Goal: Information Seeking & Learning: Check status

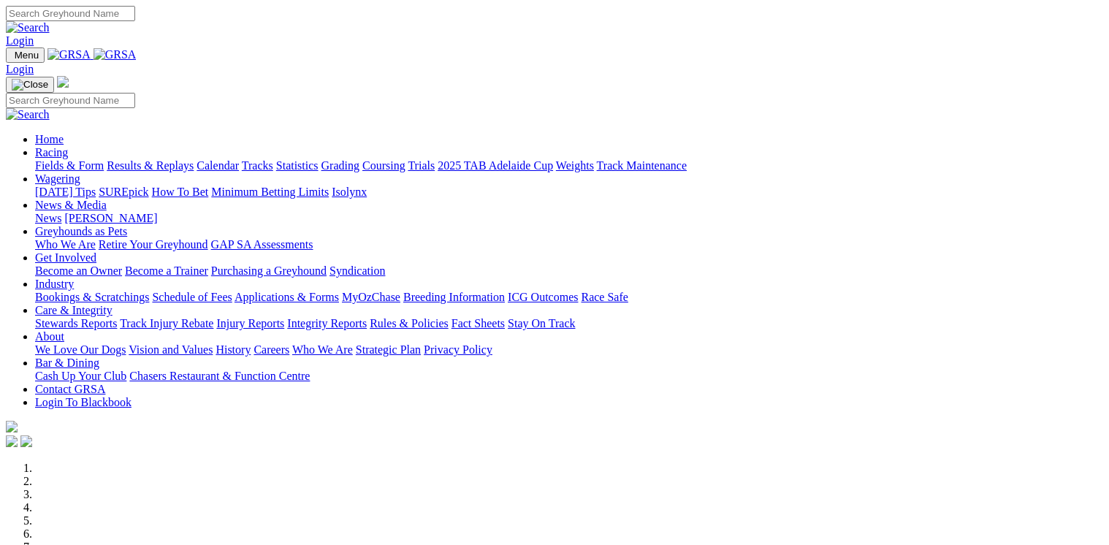
scroll to position [1286, 0]
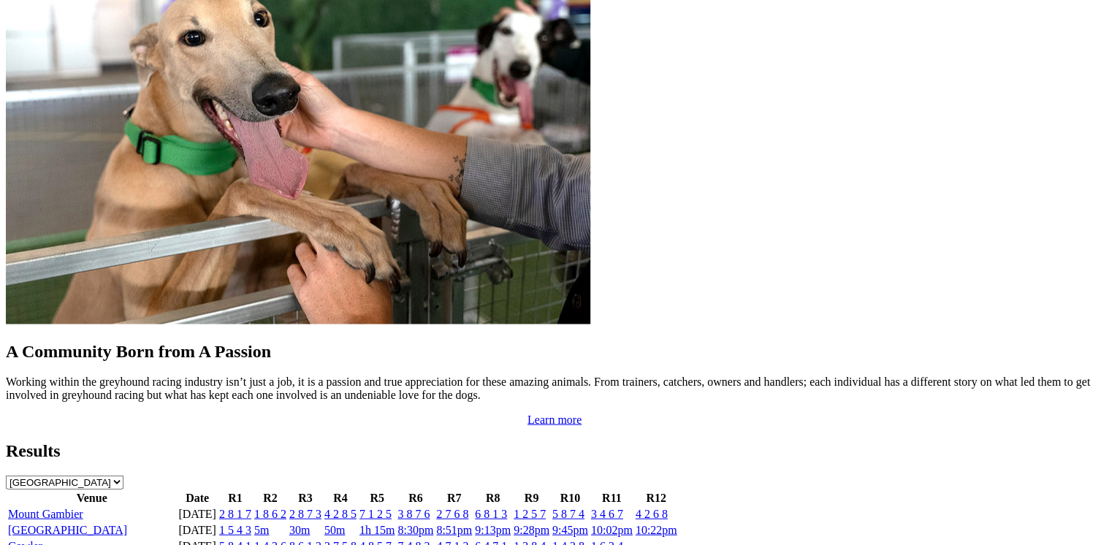
click at [251, 507] on link "2 8 1 7" at bounding box center [235, 513] width 32 height 12
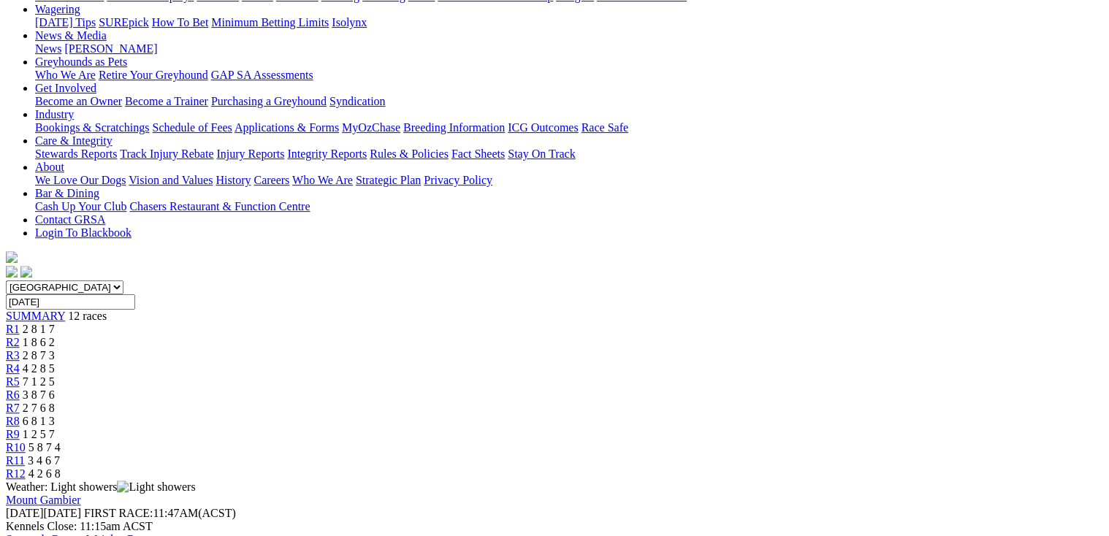
scroll to position [175, 0]
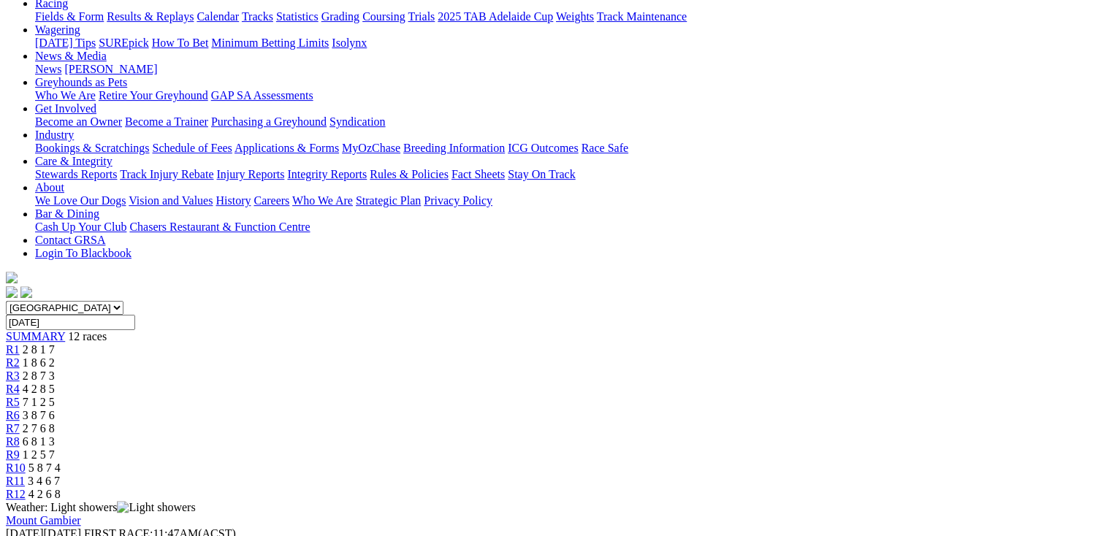
click at [20, 357] on span "R2" at bounding box center [13, 363] width 14 height 12
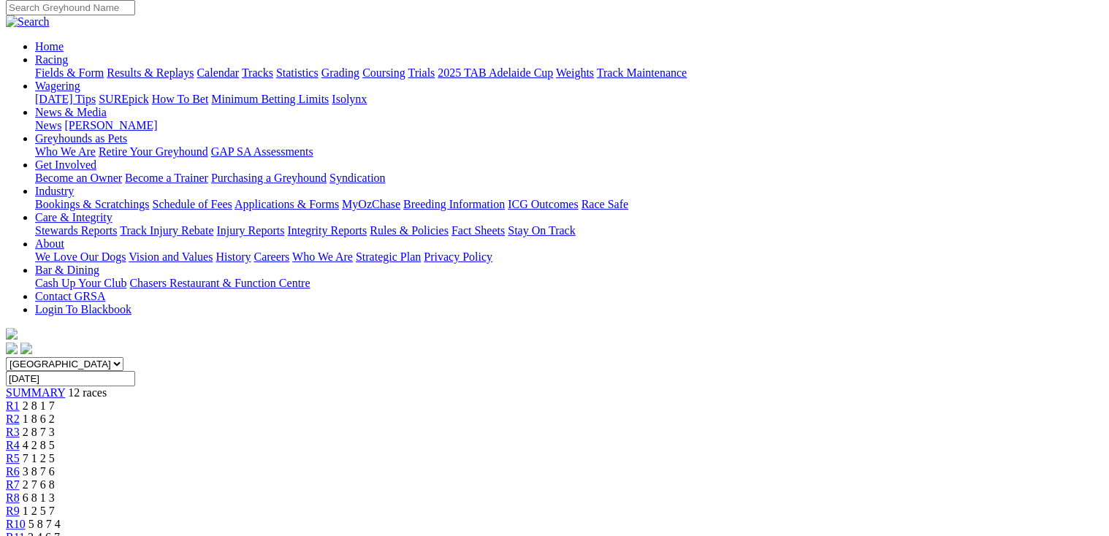
scroll to position [117, 0]
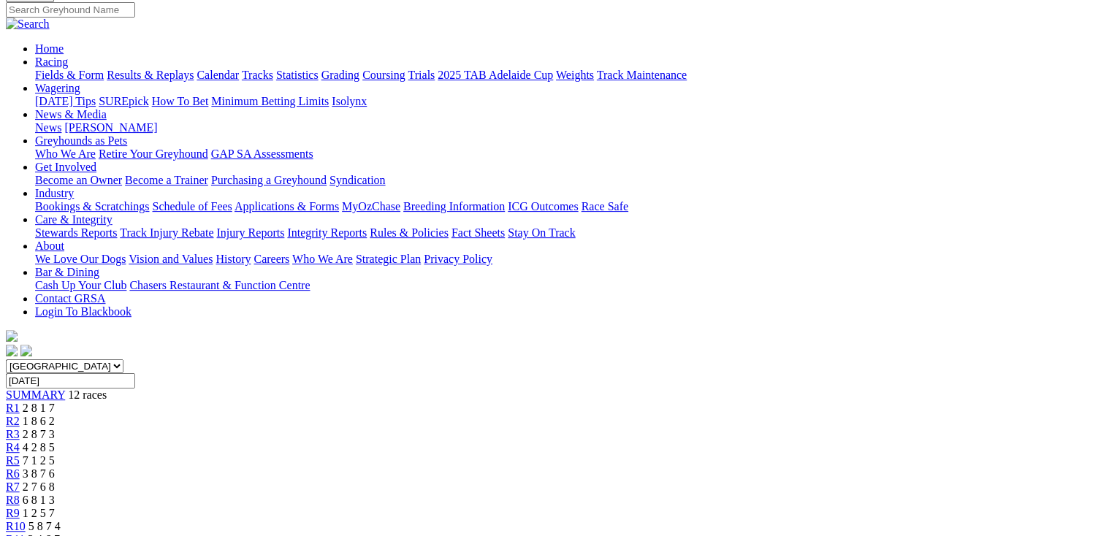
click at [20, 428] on span "R3" at bounding box center [13, 434] width 14 height 12
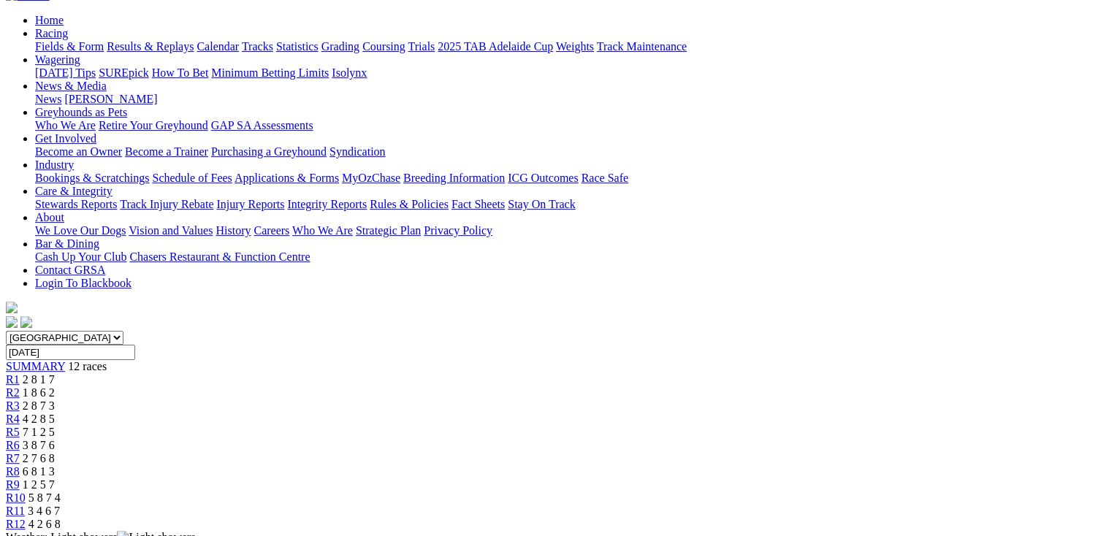
scroll to position [175, 0]
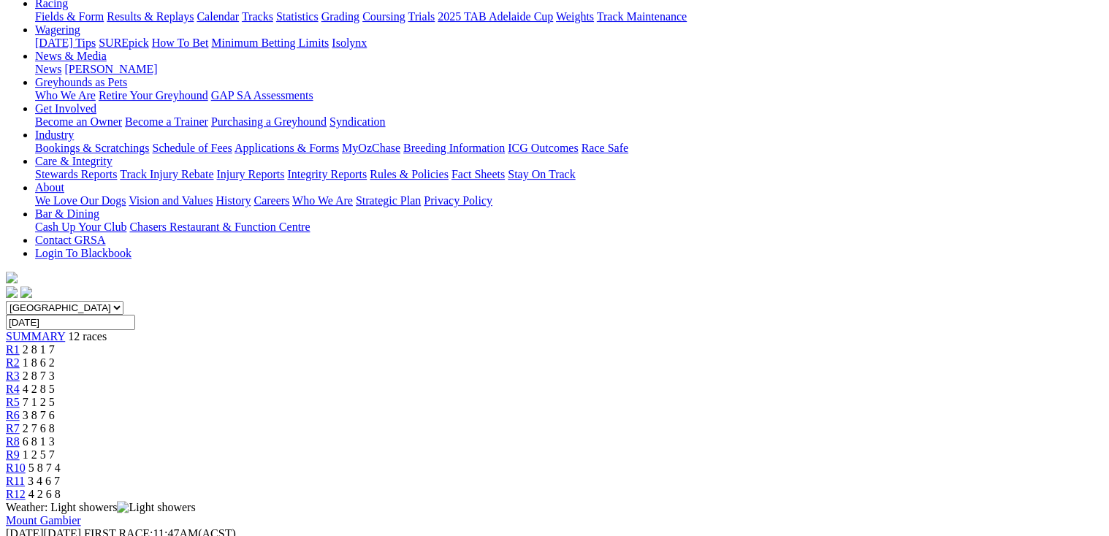
click at [20, 383] on span "R4" at bounding box center [13, 389] width 14 height 12
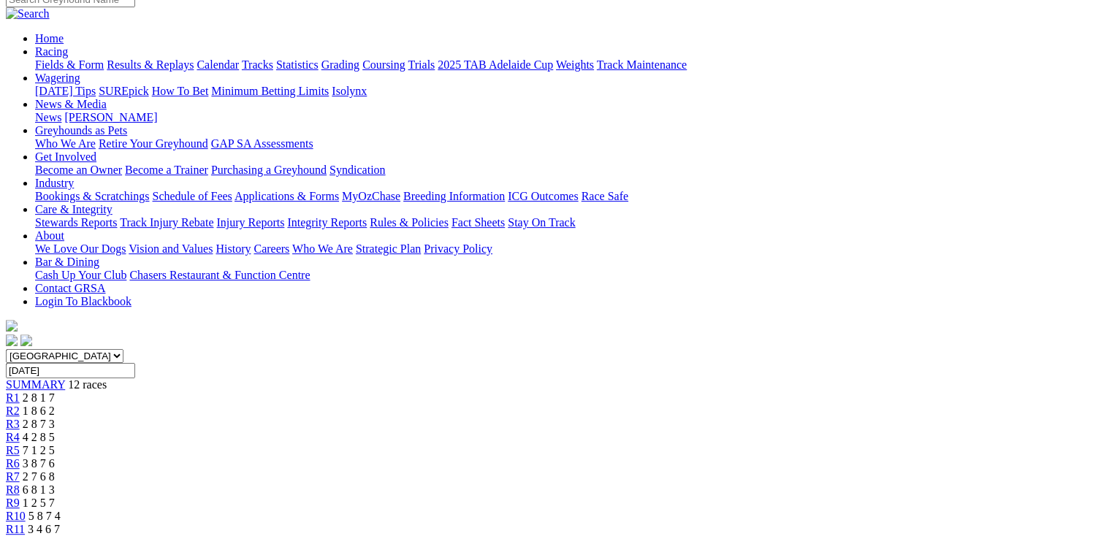
scroll to position [117, 0]
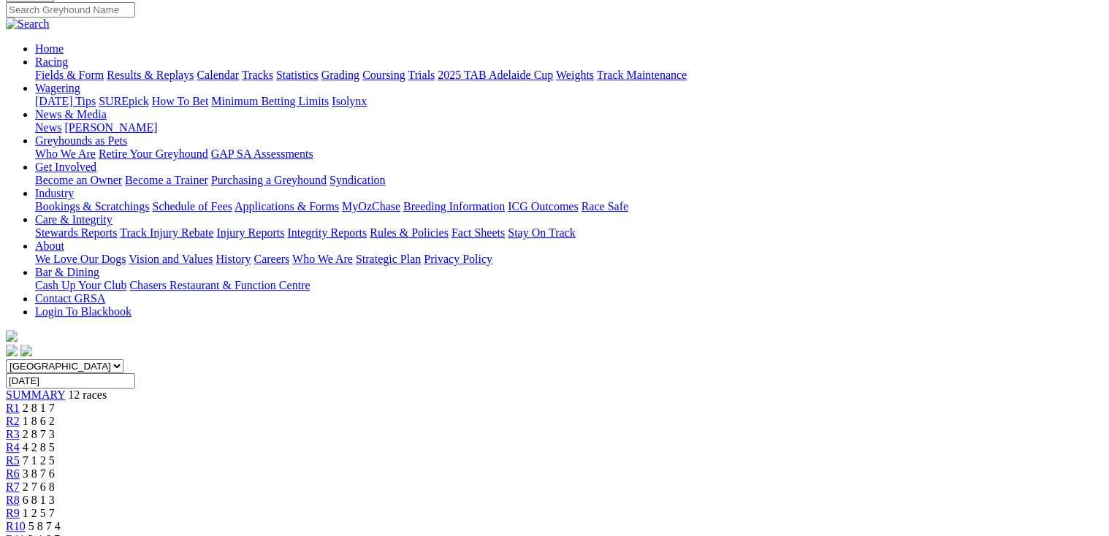
click at [20, 455] on span "R5" at bounding box center [13, 461] width 14 height 12
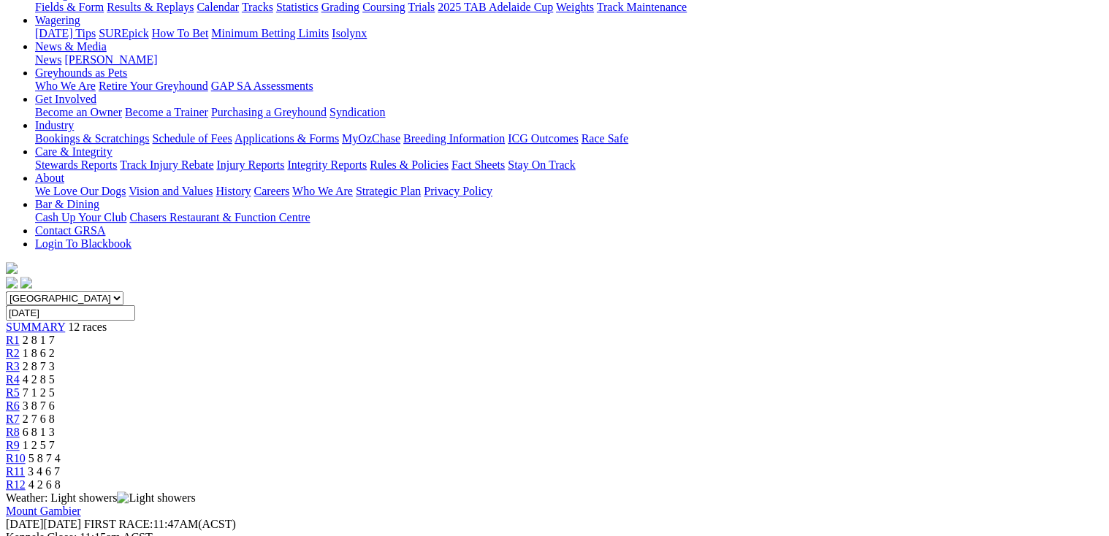
scroll to position [175, 0]
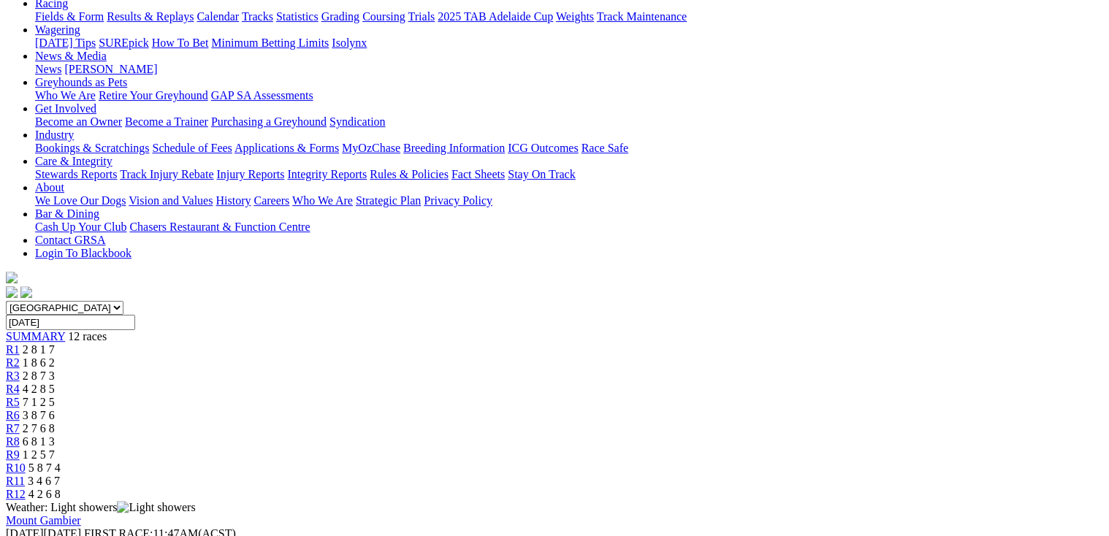
click at [20, 409] on span "R6" at bounding box center [13, 415] width 14 height 12
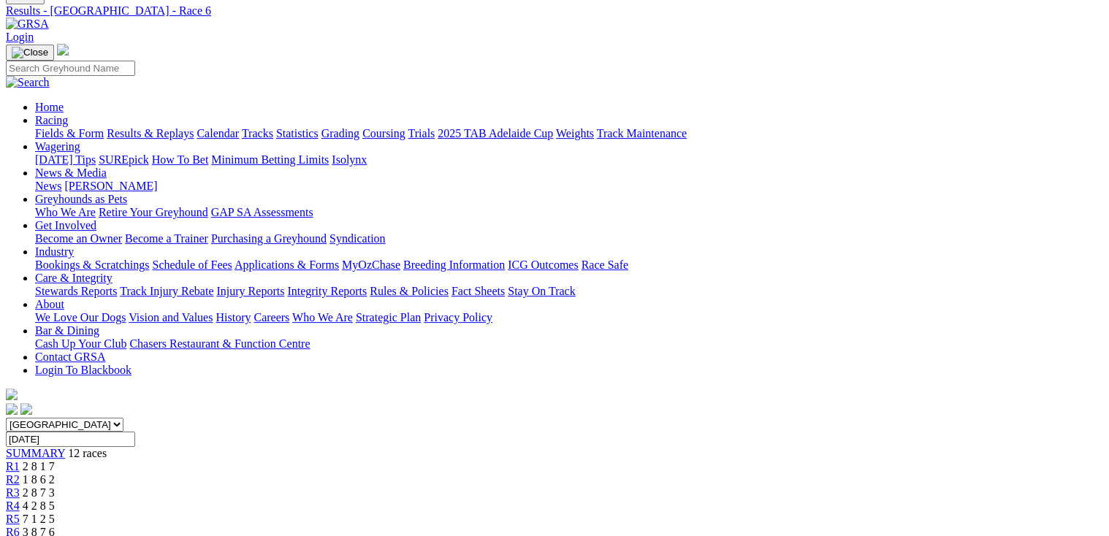
scroll to position [58, 0]
click at [20, 536] on span "R7" at bounding box center [13, 545] width 14 height 12
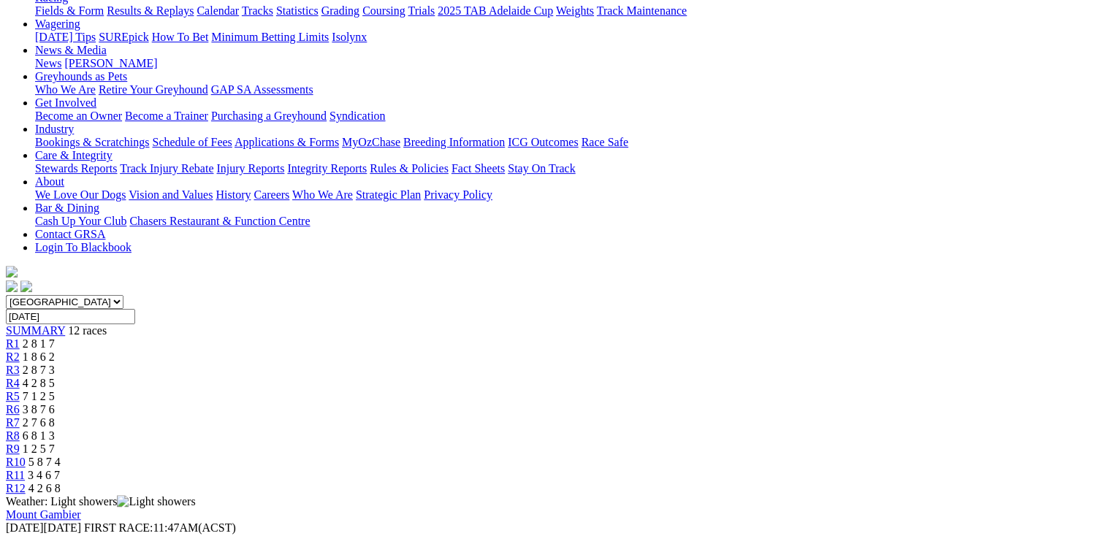
scroll to position [175, 0]
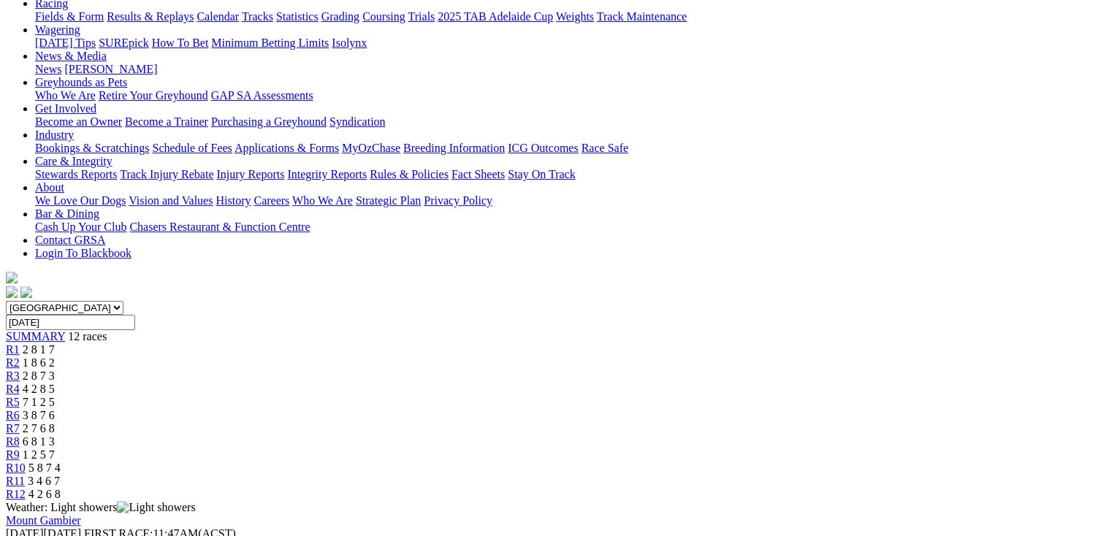
click at [20, 436] on span "R8" at bounding box center [13, 442] width 14 height 12
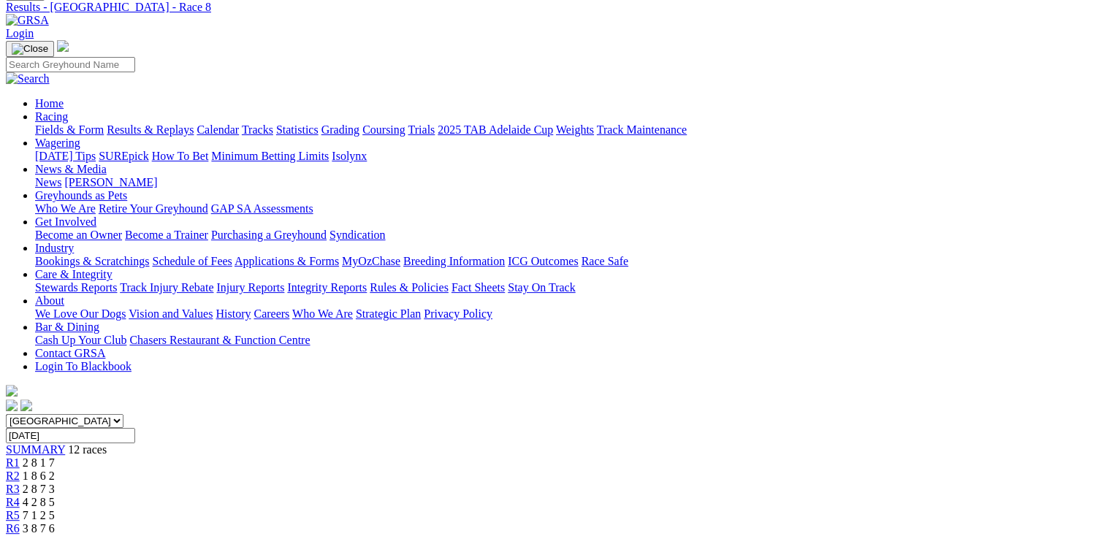
scroll to position [58, 0]
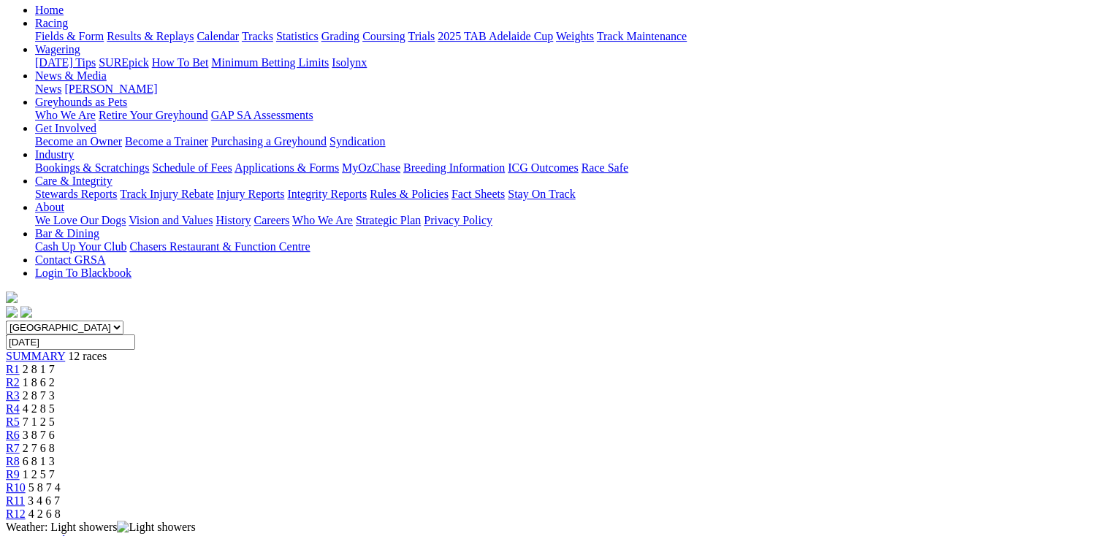
scroll to position [58, 0]
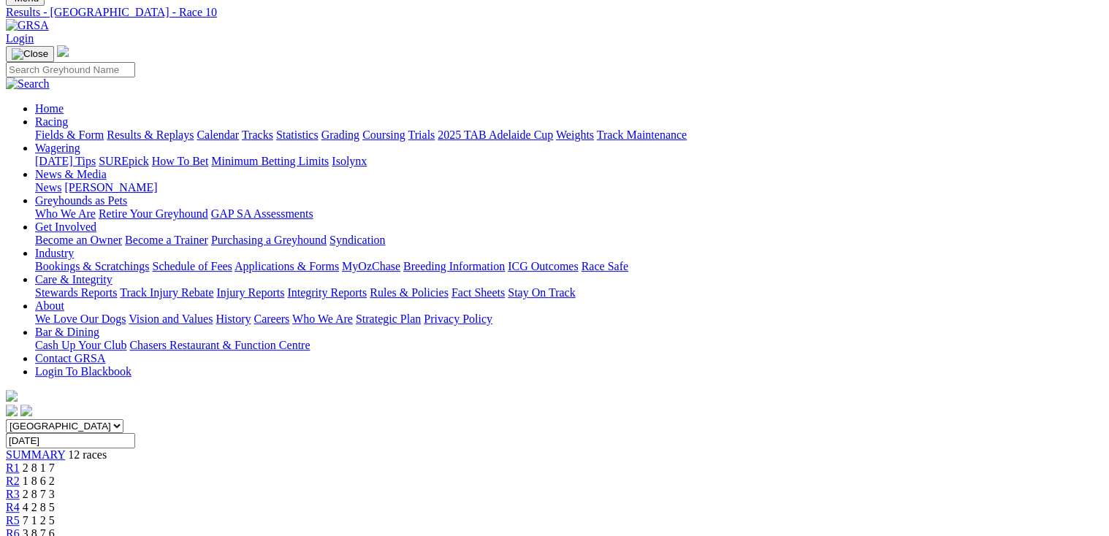
scroll to position [234, 0]
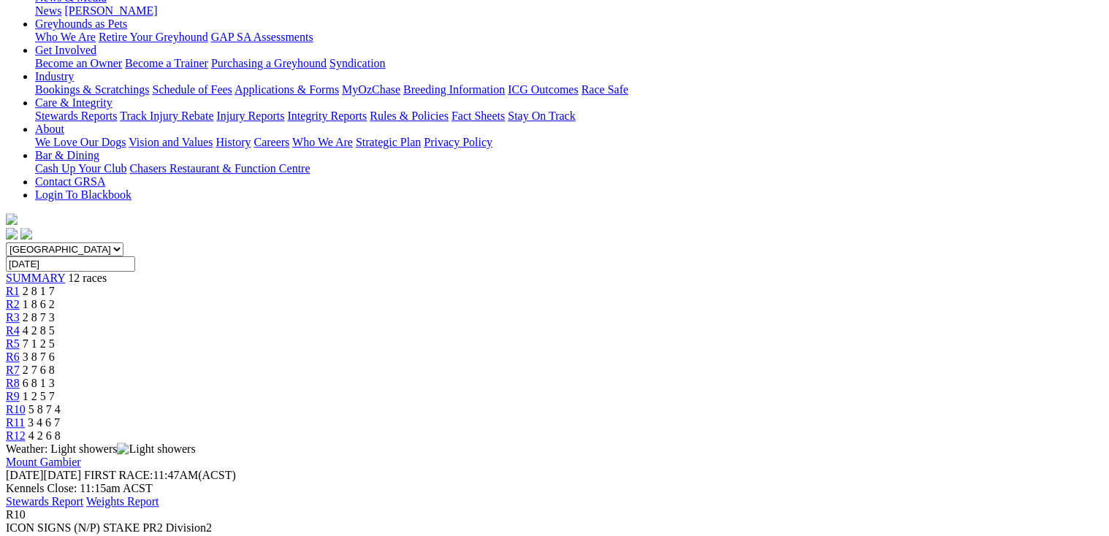
click at [60, 417] on span "3 4 6 7" at bounding box center [44, 423] width 32 height 12
